Goal: Use online tool/utility: Use online tool/utility

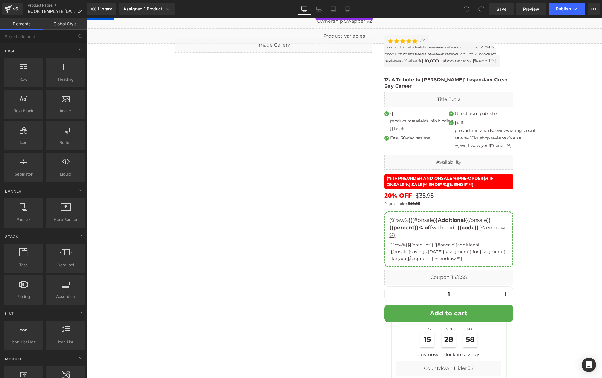
scroll to position [31, 0]
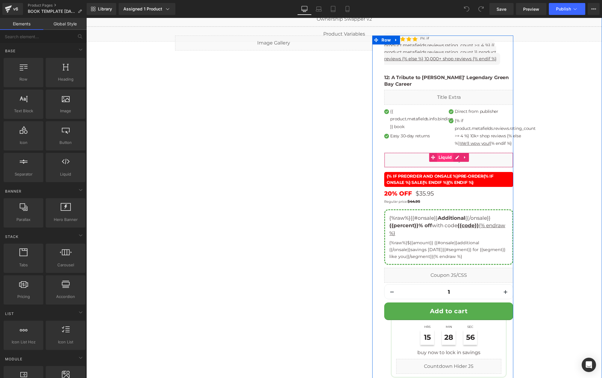
click at [437, 157] on span "Liquid" at bounding box center [445, 157] width 16 height 9
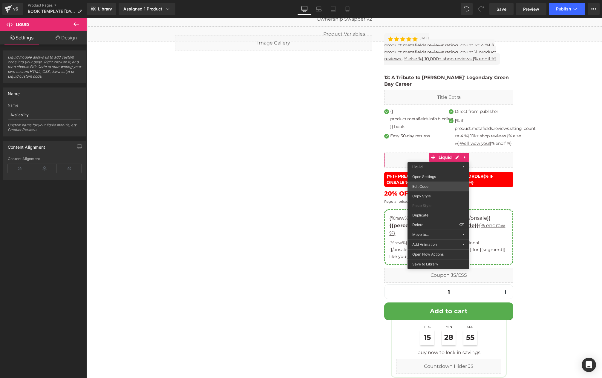
click at [436, 0] on div "Liquid You are previewing how the will restyle your page. You can not edit Elem…" at bounding box center [301, 0] width 602 height 0
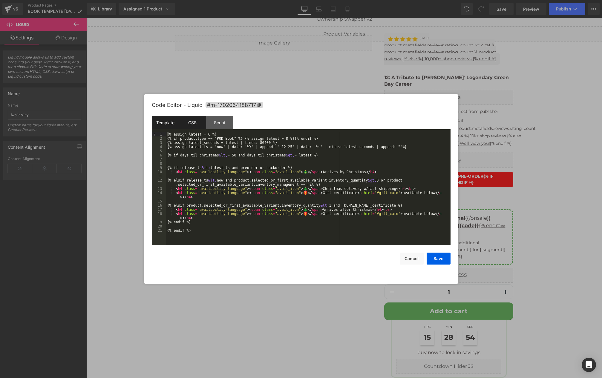
click at [193, 124] on div "CSS" at bounding box center [192, 122] width 27 height 13
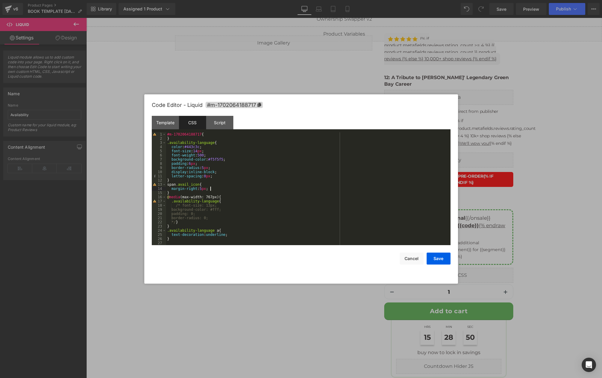
click at [238, 190] on div "#m-1702064188717 { } .availability-language { color : #443c3c ; font-size : 14 …" at bounding box center [308, 192] width 284 height 121
